Goal: Information Seeking & Learning: Learn about a topic

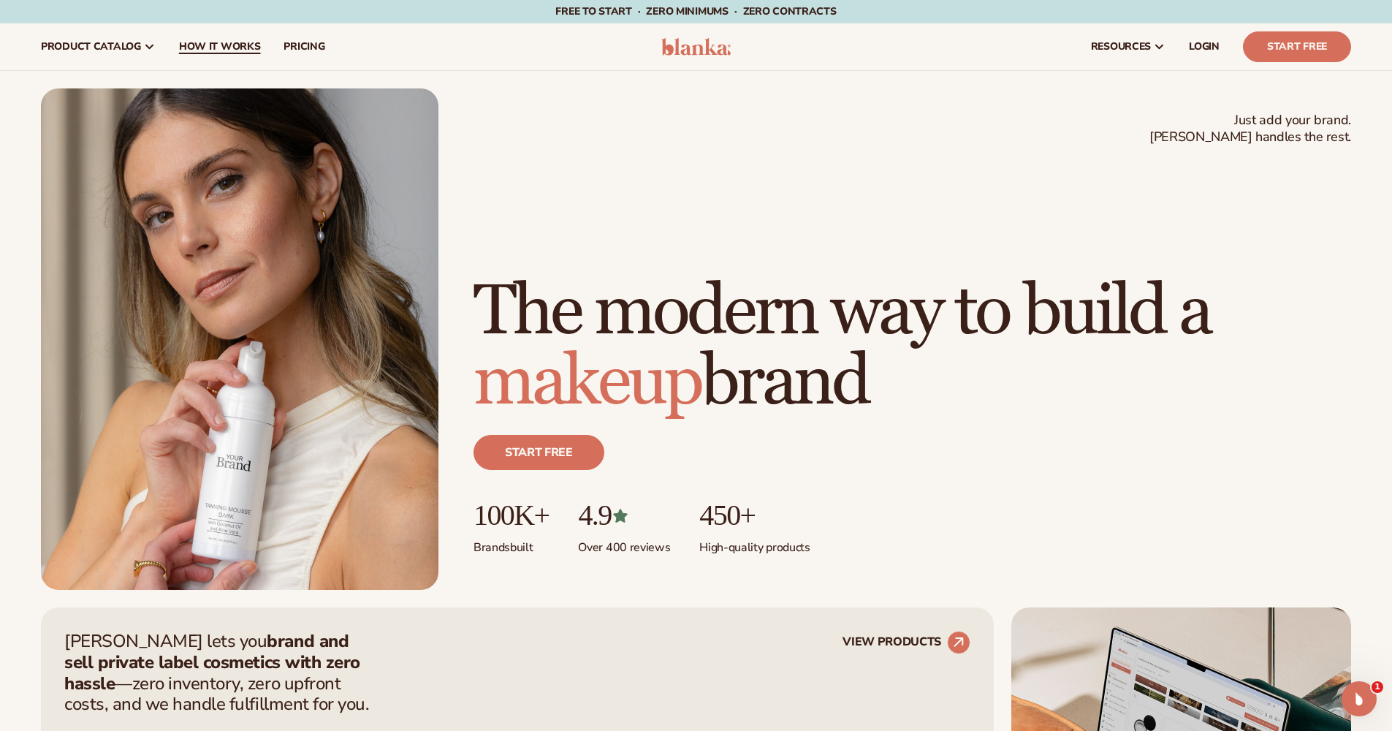
click at [229, 41] on span "How It Works" at bounding box center [220, 47] width 82 height 12
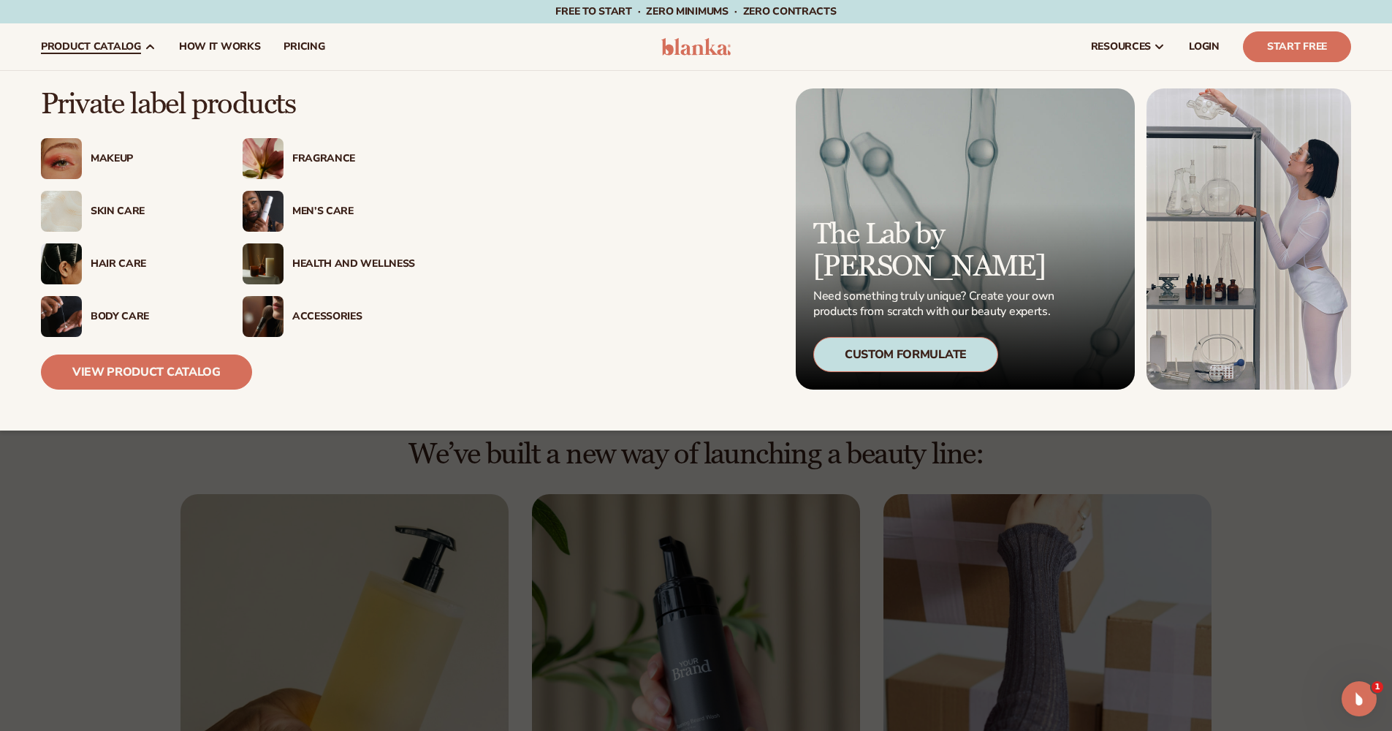
click at [85, 161] on div "Makeup" at bounding box center [148, 159] width 132 height 12
